Goal: Answer question/provide support: Share knowledge or assist other users

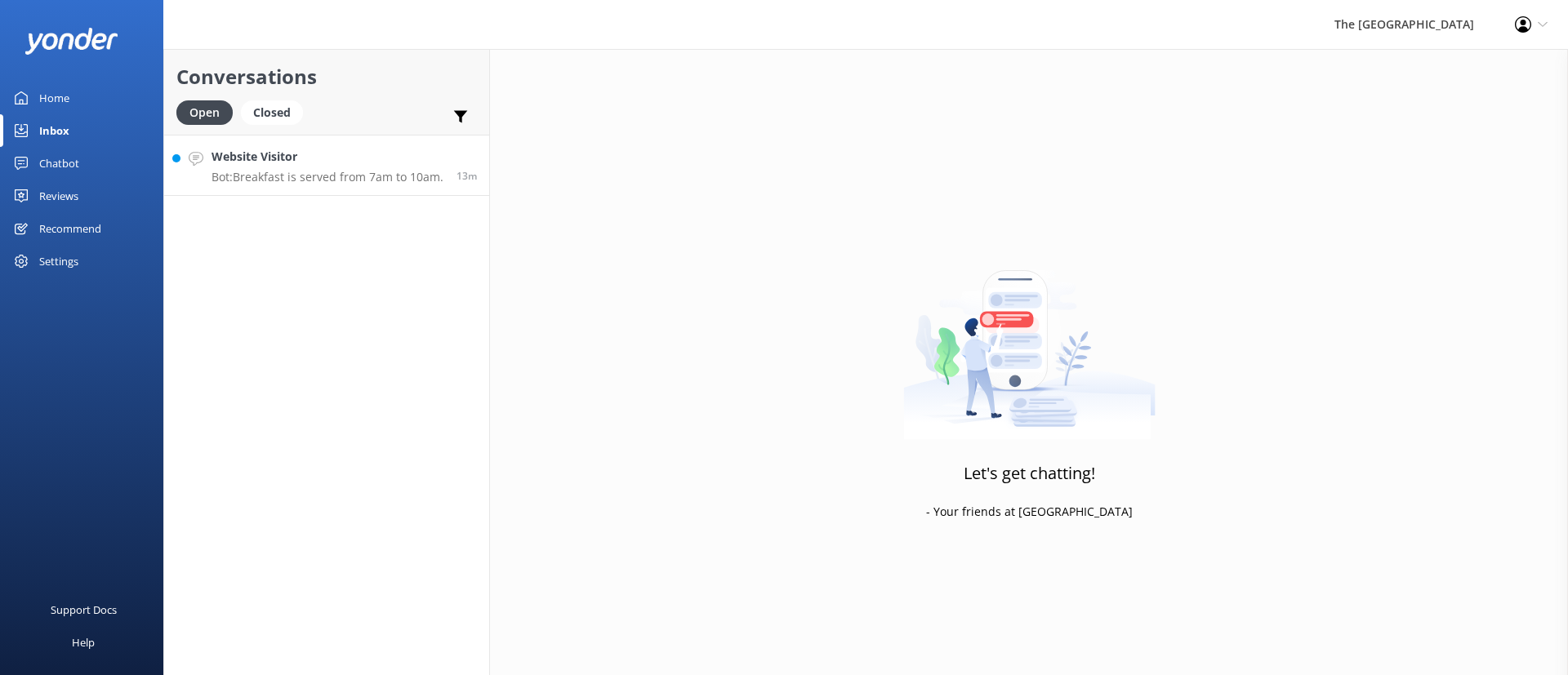
click at [300, 175] on p "Bot: Breakfast is served from 7am to 10am." at bounding box center [327, 177] width 232 height 15
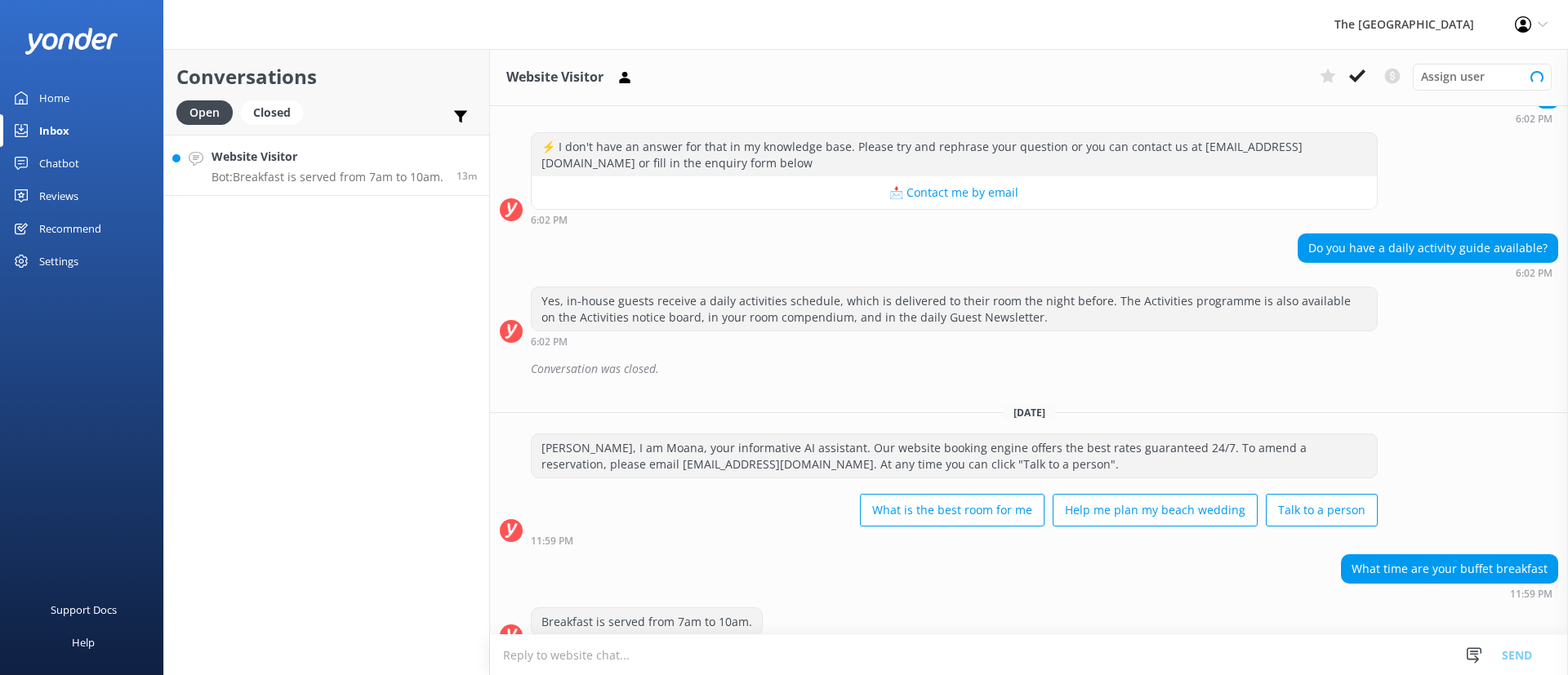
scroll to position [199, 0]
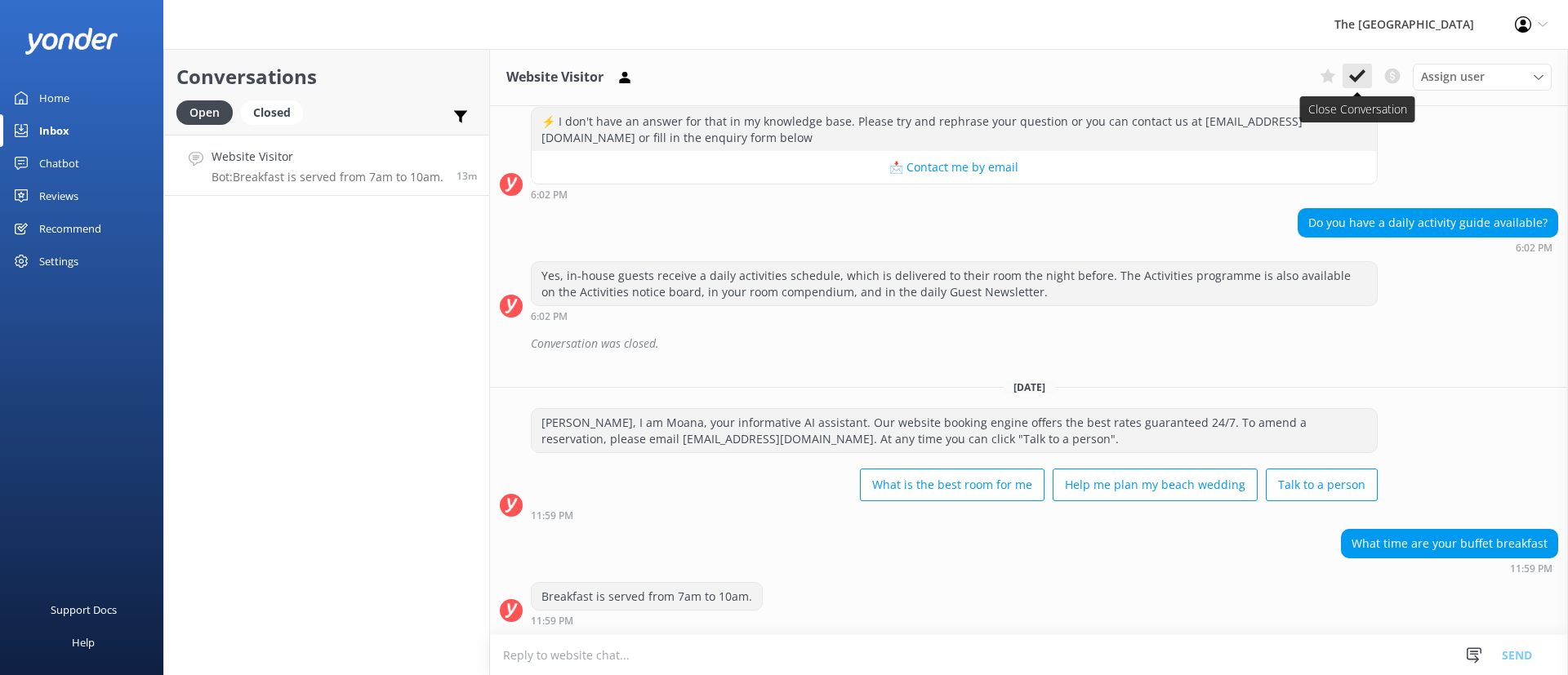
click at [1361, 76] on use at bounding box center [1357, 76] width 16 height 13
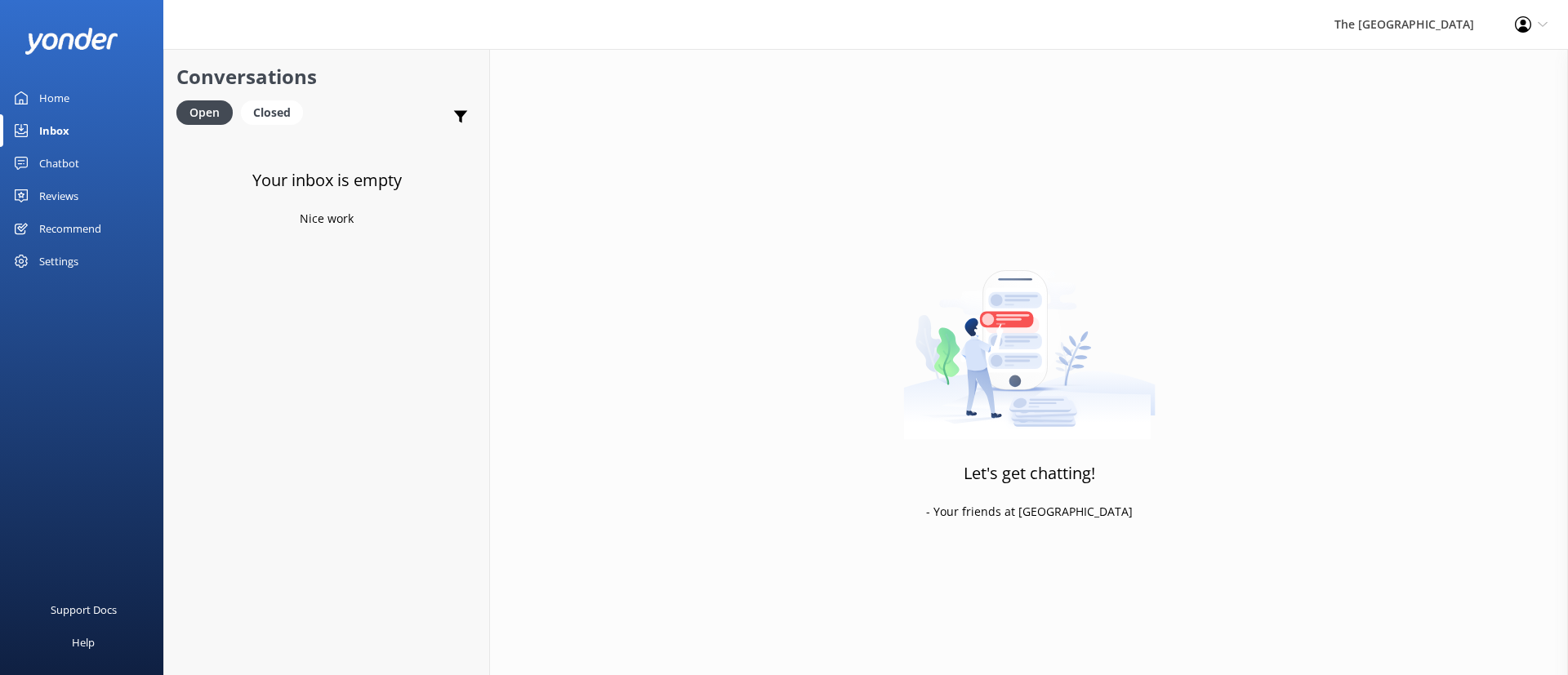
drag, startPoint x: 326, startPoint y: 382, endPoint x: 405, endPoint y: 213, distance: 186.6
click at [326, 379] on div "Your inbox is empty Nice work" at bounding box center [326, 472] width 325 height 675
